Goal: Information Seeking & Learning: Learn about a topic

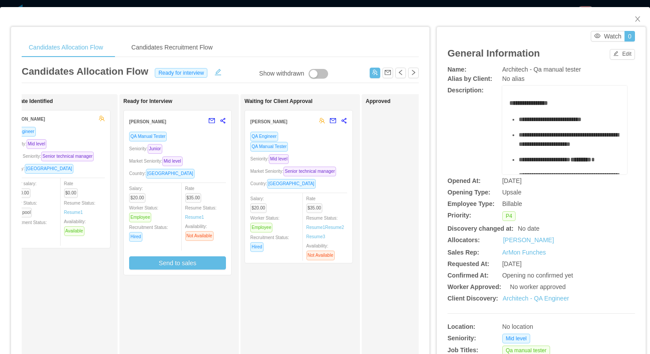
scroll to position [0, 159]
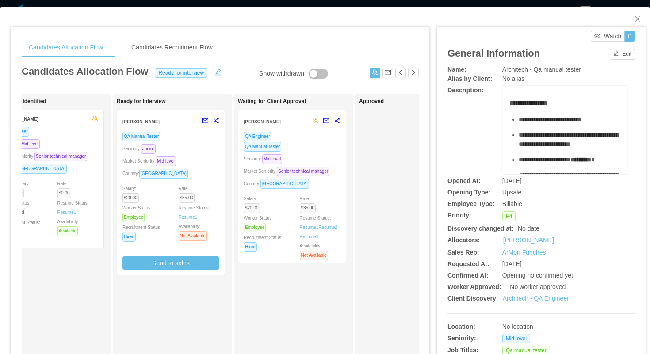
click at [328, 153] on div "QA Engineer QA Manual Tester Seniority: Mid level Market Seniority: Senior tech…" at bounding box center [292, 194] width 97 height 127
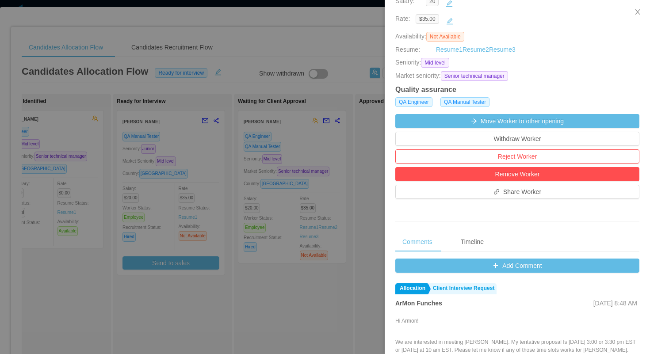
scroll to position [189, 0]
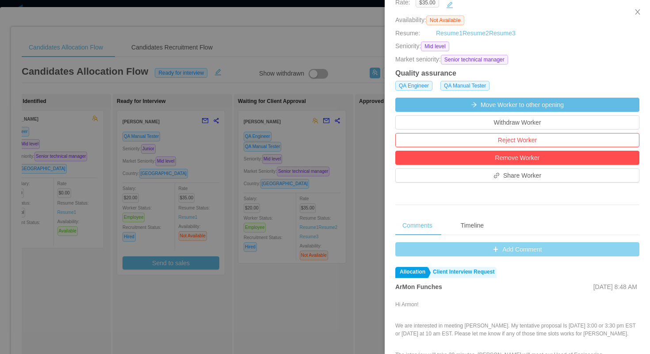
click at [410, 257] on button "Add Comment" at bounding box center [517, 249] width 244 height 14
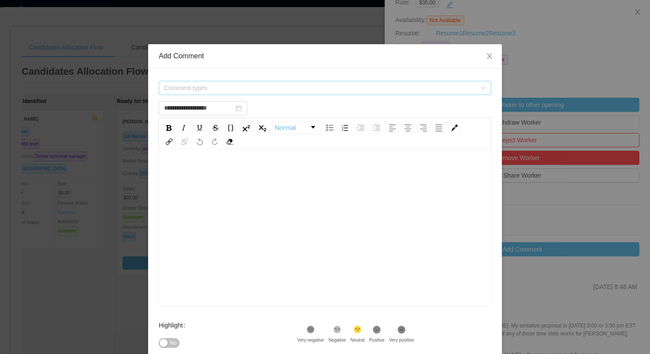
click at [290, 88] on span "Comment types" at bounding box center [320, 88] width 312 height 9
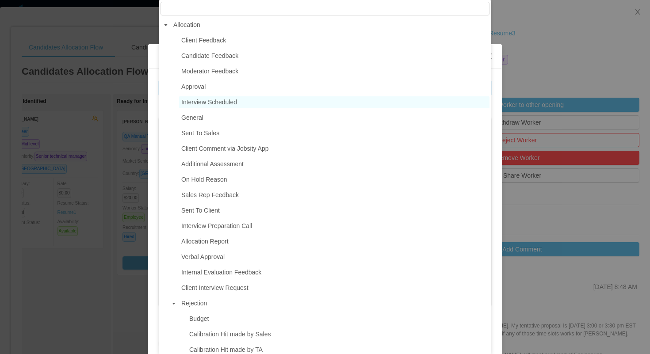
click at [220, 105] on span "Interview Scheduled" at bounding box center [209, 102] width 56 height 7
type input "**********"
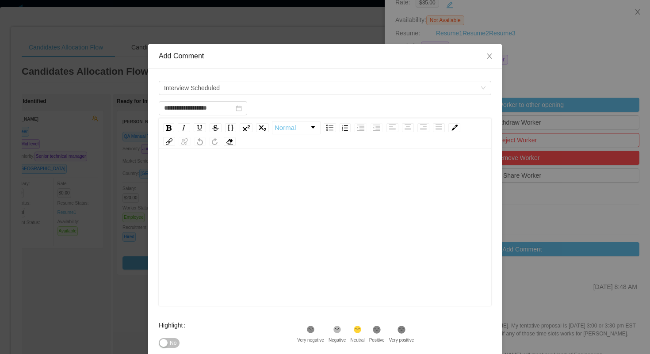
click at [234, 201] on div "rdw-editor" at bounding box center [325, 241] width 319 height 155
click at [246, 339] on div "No" at bounding box center [228, 343] width 138 height 18
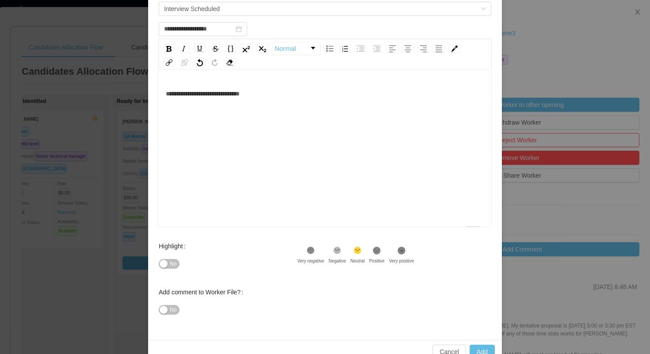
scroll to position [99, 0]
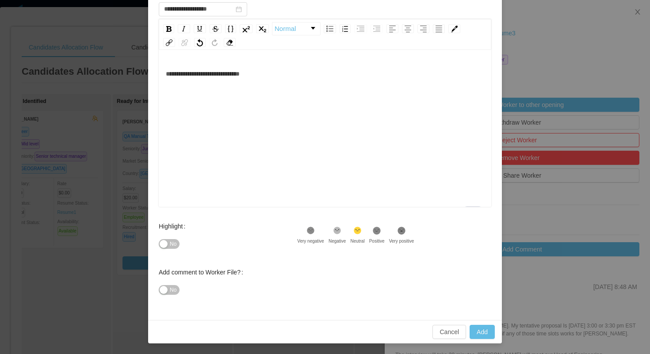
click at [384, 236] on div ".st1{fill:#232323}" at bounding box center [376, 232] width 15 height 12
click at [480, 334] on button "Add" at bounding box center [482, 332] width 25 height 14
type input "**********"
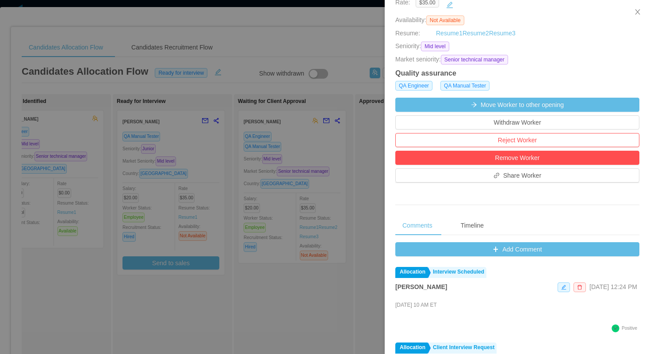
click at [361, 41] on div at bounding box center [325, 177] width 650 height 354
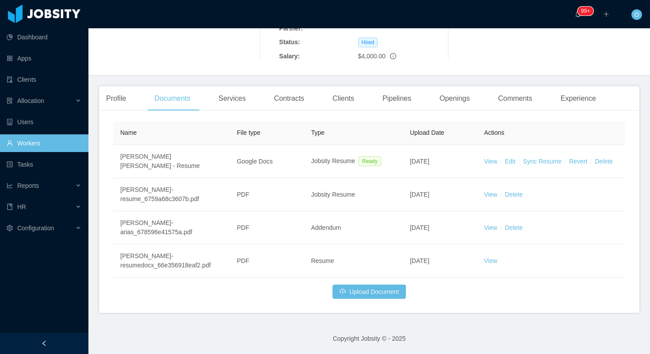
scroll to position [208, 0]
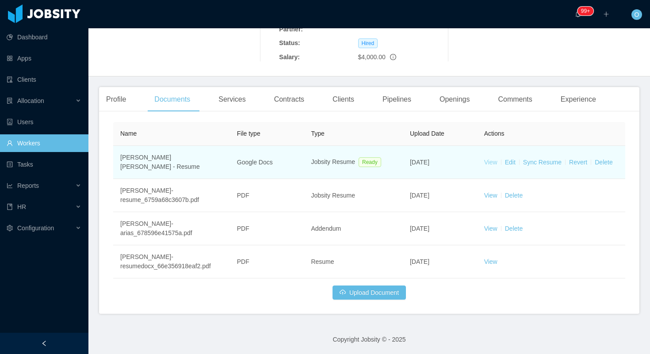
click at [486, 164] on link "View" at bounding box center [490, 162] width 13 height 7
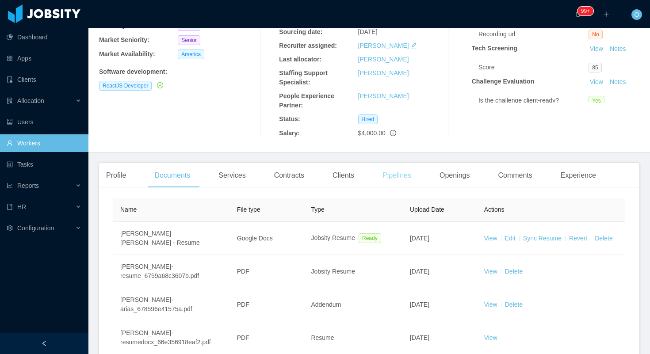
scroll to position [0, 0]
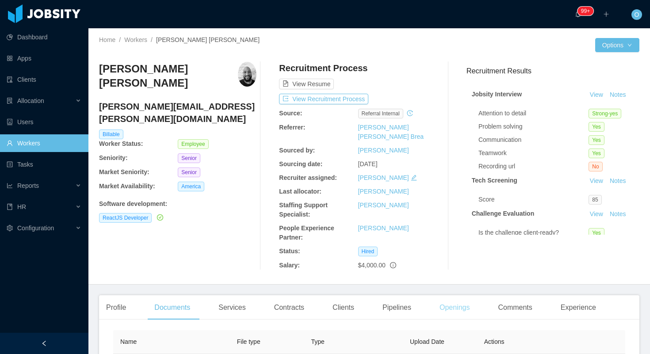
click at [444, 309] on div "Openings" at bounding box center [455, 307] width 45 height 25
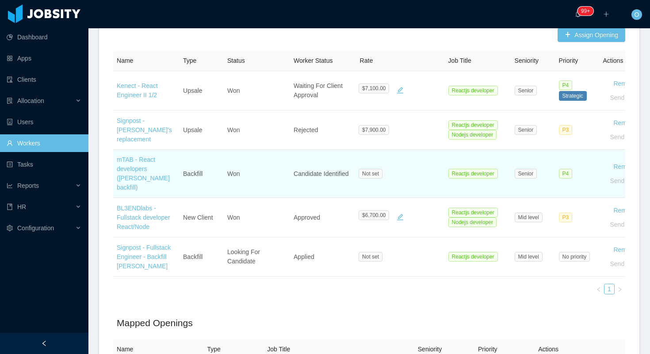
scroll to position [409, 0]
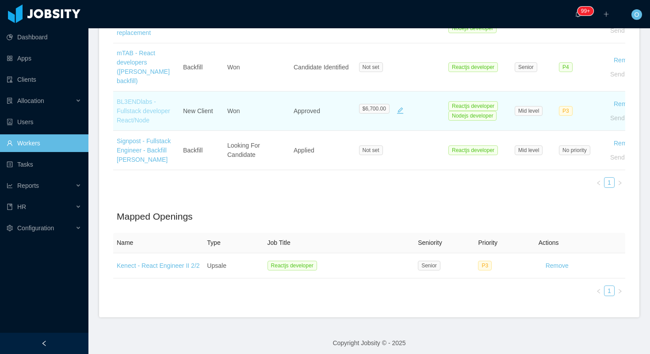
click at [153, 100] on link "BL3ENDlabs - Fullstack developer React/Node" at bounding box center [144, 111] width 54 height 26
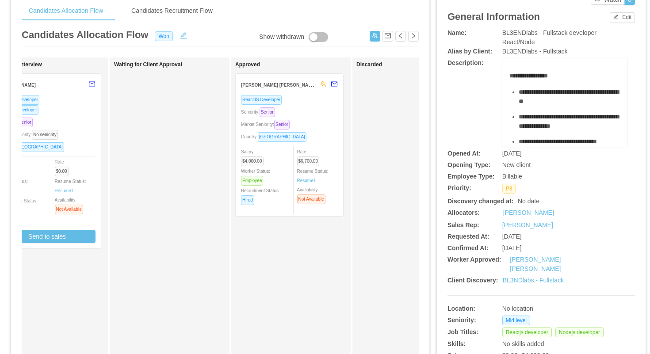
scroll to position [0, 301]
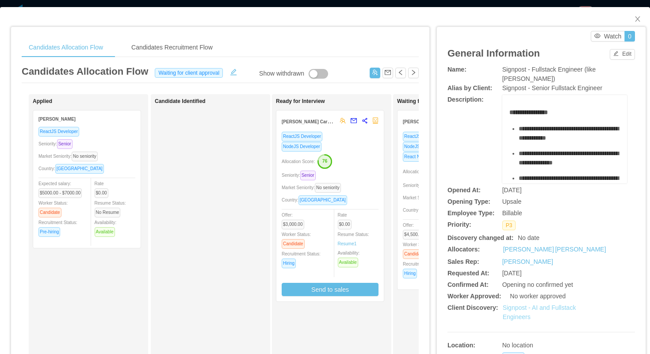
click at [512, 309] on link "Signpost - AI and Fullstack Engineers" at bounding box center [539, 312] width 73 height 16
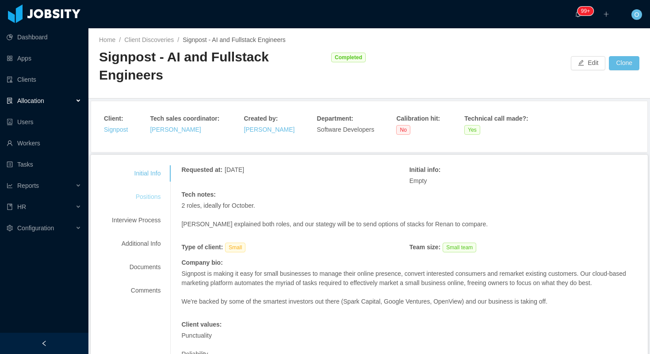
click at [149, 189] on div "Positions" at bounding box center [136, 197] width 70 height 16
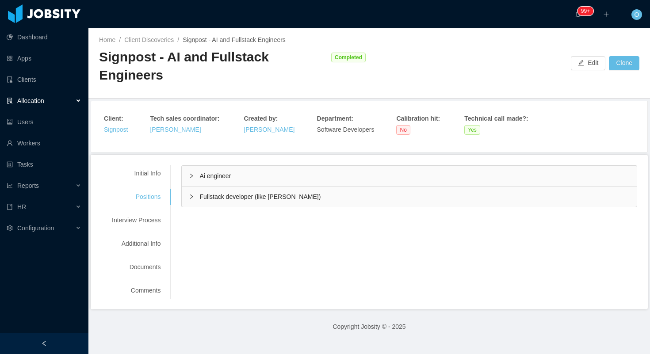
click at [188, 187] on div "Fullstack developer (like renan)" at bounding box center [409, 197] width 455 height 20
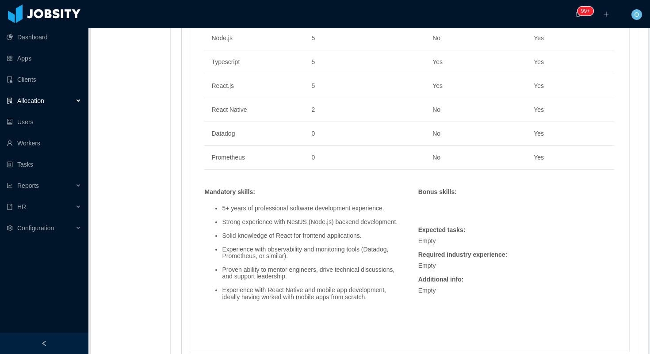
scroll to position [610, 0]
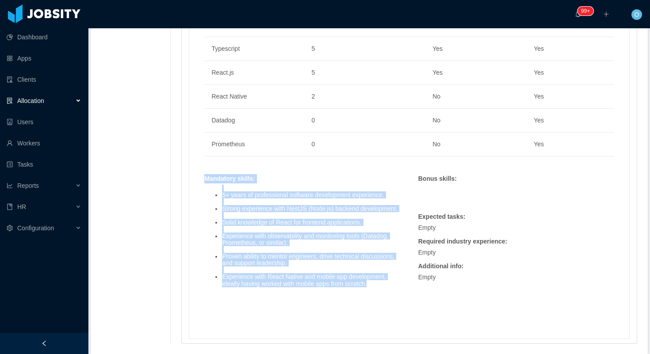
drag, startPoint x: 207, startPoint y: 159, endPoint x: 376, endPoint y: 272, distance: 202.4
click at [376, 272] on div "Mandatory skills : 5+ years of professional software development experience. St…" at bounding box center [302, 242] width 205 height 136
copy div "Mandatory skills : 5+ years of professional software development experience. St…"
click at [353, 233] on li "Experience with observability and monitoring tools (Datadog, Prometheus, or sim…" at bounding box center [311, 240] width 178 height 14
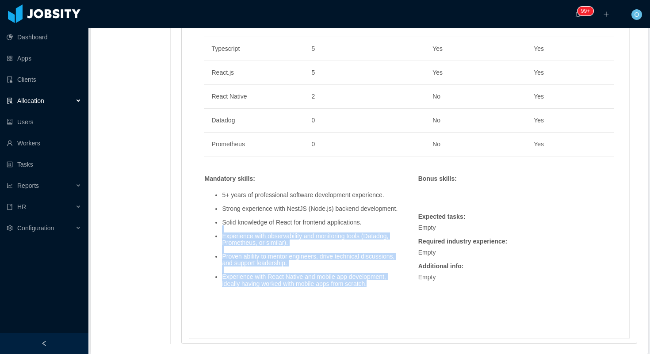
drag, startPoint x: 379, startPoint y: 275, endPoint x: 269, endPoint y: 219, distance: 122.5
click at [269, 219] on ul "5+ years of professional software development experience. Strong experience wit…" at bounding box center [302, 243] width 196 height 116
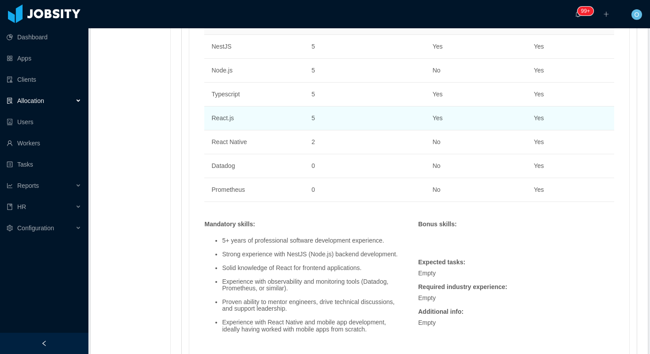
scroll to position [631, 0]
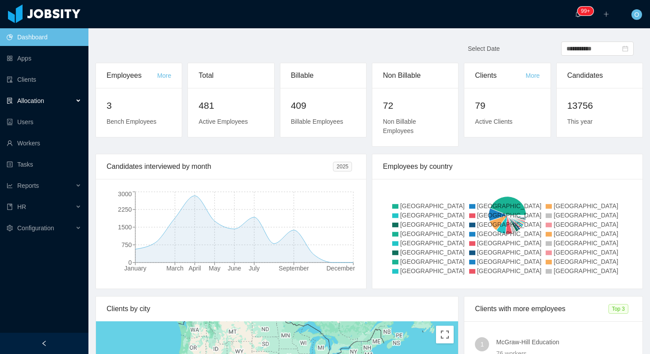
click at [71, 105] on div "Allocation" at bounding box center [44, 101] width 88 height 18
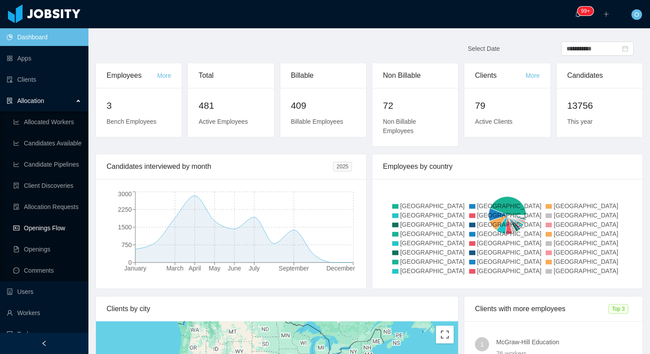
click at [59, 230] on link "Openings Flow" at bounding box center [47, 228] width 68 height 18
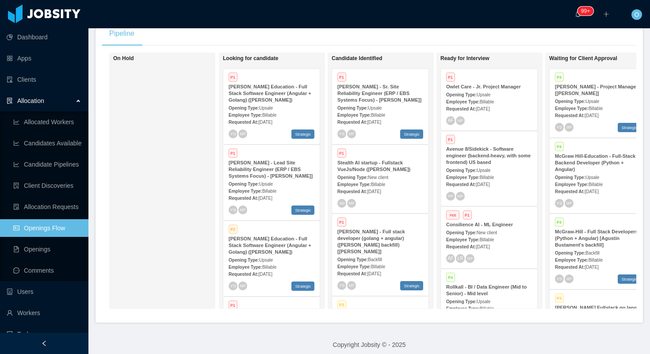
scroll to position [205, 0]
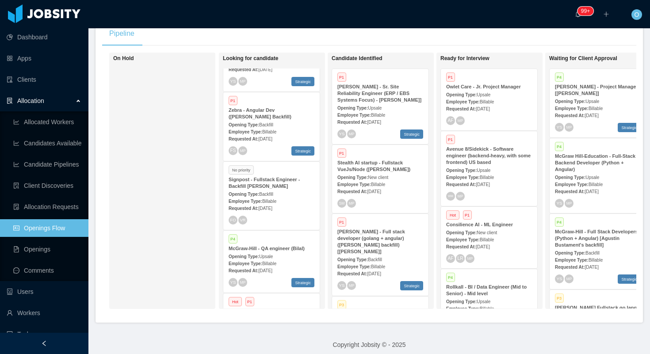
click at [279, 192] on div "Opening Type: Backfill" at bounding box center [272, 193] width 86 height 9
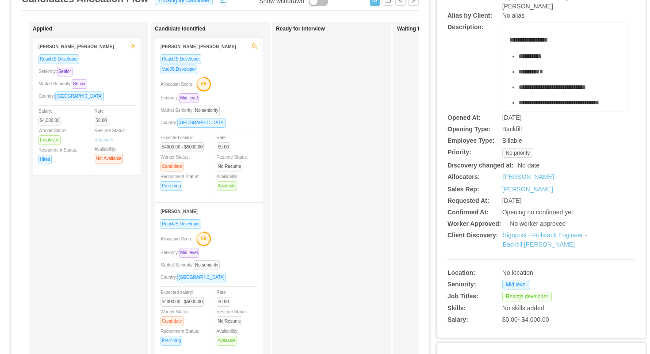
scroll to position [73, 0]
click at [511, 236] on link "Signpost - Fullstack Engineer - Backfill Marcos Espinoza" at bounding box center [545, 239] width 84 height 16
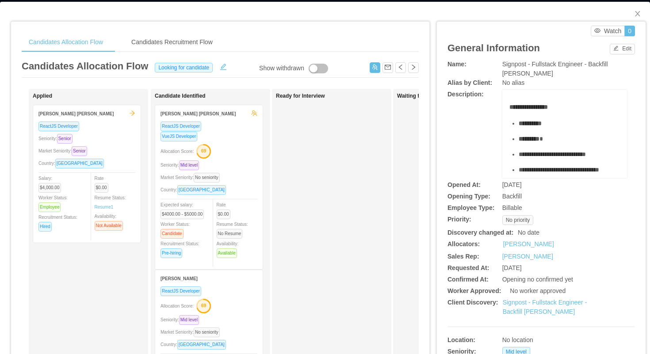
scroll to position [0, 0]
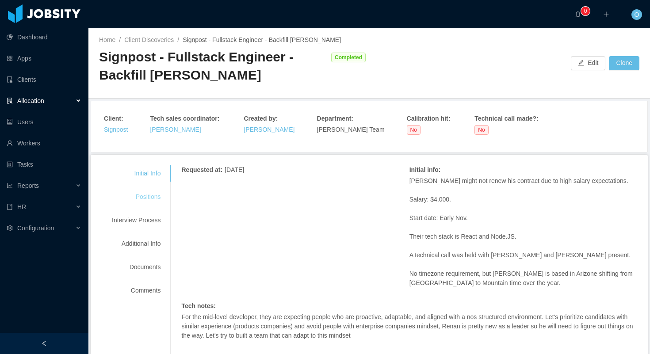
click at [157, 199] on div "Positions" at bounding box center [136, 197] width 70 height 16
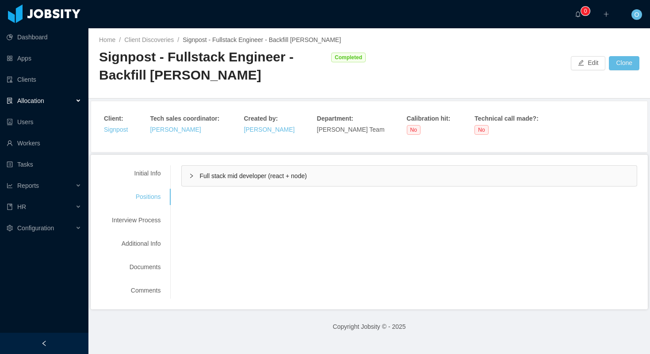
click at [190, 182] on div "Full stack mid developer (react + node)" at bounding box center [409, 176] width 455 height 20
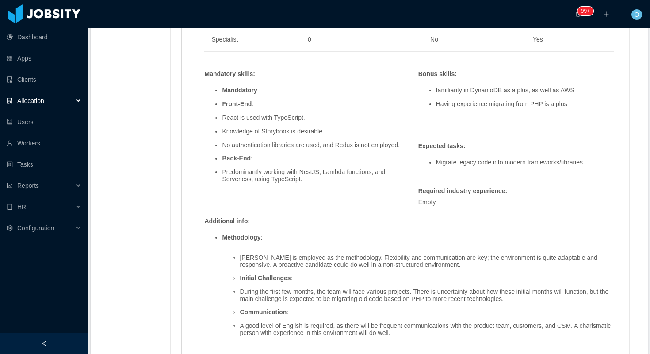
scroll to position [699, 0]
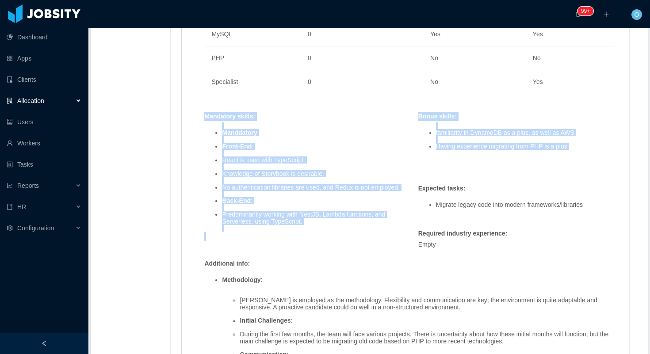
drag, startPoint x: 206, startPoint y: 116, endPoint x: 473, endPoint y: 155, distance: 270.0
click at [473, 155] on div "Skills : Skill Years Notes Deal Breaker Mandatory React.js 4 Yes Yes Typescript…" at bounding box center [410, 125] width 428 height 562
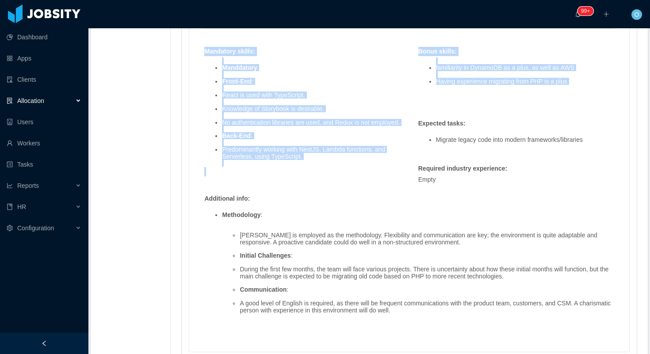
scroll to position [767, 0]
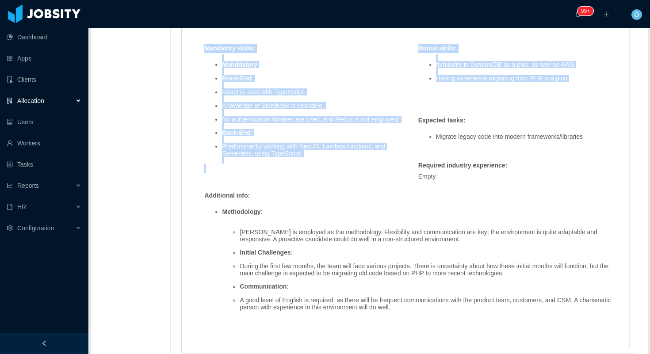
copy div "Mandatory skills : Manddatory Front-End : React is used with TypeScript. Knowle…"
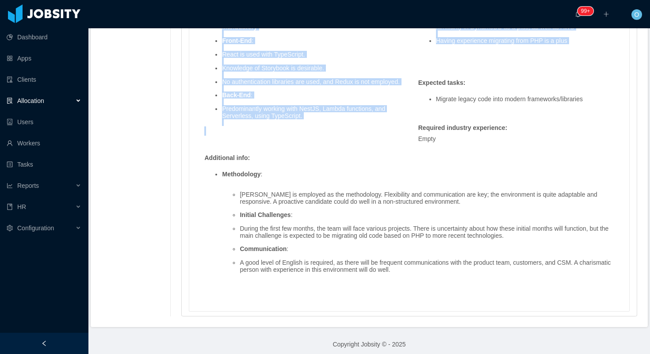
scroll to position [817, 0]
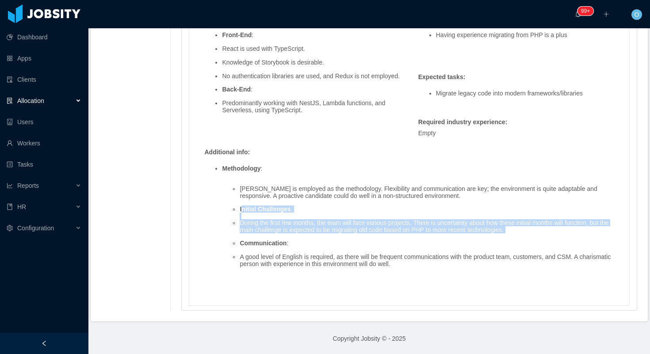
drag, startPoint x: 244, startPoint y: 211, endPoint x: 287, endPoint y: 236, distance: 49.8
click at [287, 236] on ul "[PERSON_NAME] is employed as the methodology. Flexibility and communication are…" at bounding box center [418, 227] width 392 height 96
copy ul "nitial Challenges : During the first few months, the team will face various pro…"
click at [264, 229] on li "During the first few months, the team will face various projects. There is unce…" at bounding box center [427, 227] width 375 height 14
drag, startPoint x: 241, startPoint y: 210, endPoint x: 278, endPoint y: 237, distance: 45.9
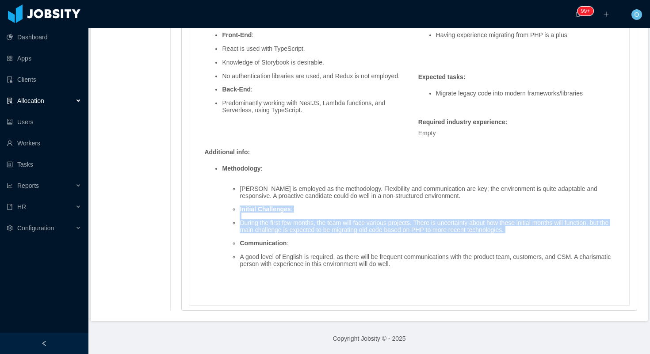
click at [278, 237] on ul "[PERSON_NAME] is employed as the methodology. Flexibility and communication are…" at bounding box center [418, 227] width 392 height 96
copy ul "Initial Challenges : During the first few months, the team will face various pr…"
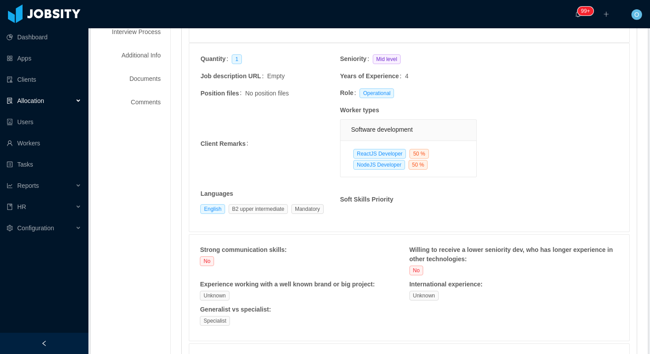
scroll to position [0, 0]
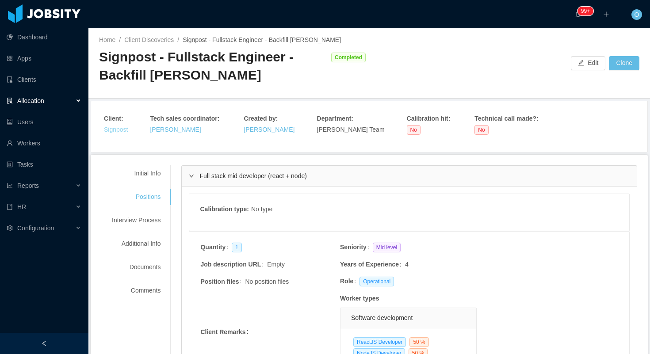
click at [116, 130] on link "Signpost" at bounding box center [116, 129] width 24 height 7
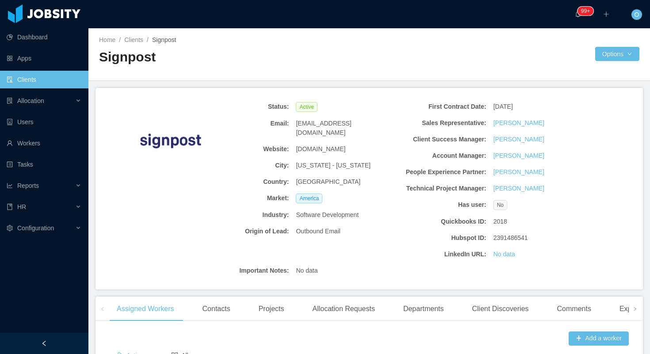
click at [318, 145] on div "[DOMAIN_NAME]" at bounding box center [341, 149] width 99 height 16
copy span "[DOMAIN_NAME]"
